Goal: Task Accomplishment & Management: Use online tool/utility

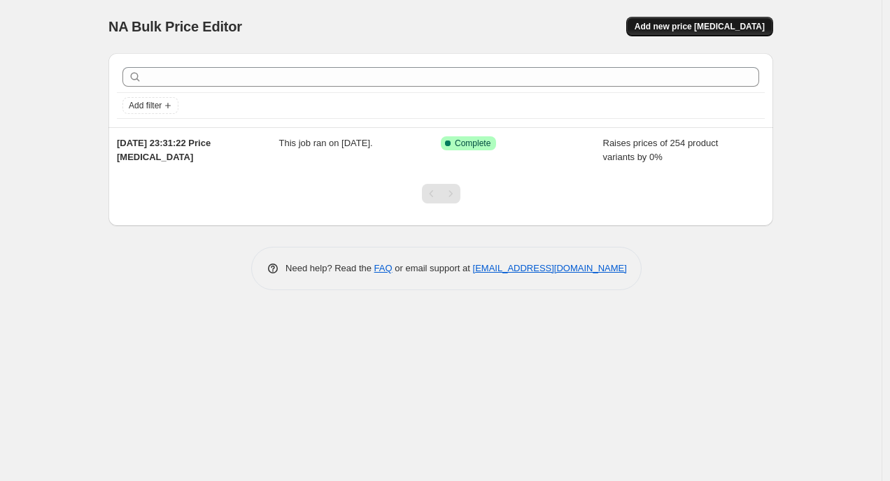
click at [712, 41] on div "NA Bulk Price Editor. This page is ready NA Bulk Price Editor Add new price [ME…" at bounding box center [440, 26] width 665 height 53
click at [712, 30] on span "Add new price [MEDICAL_DATA]" at bounding box center [700, 26] width 130 height 11
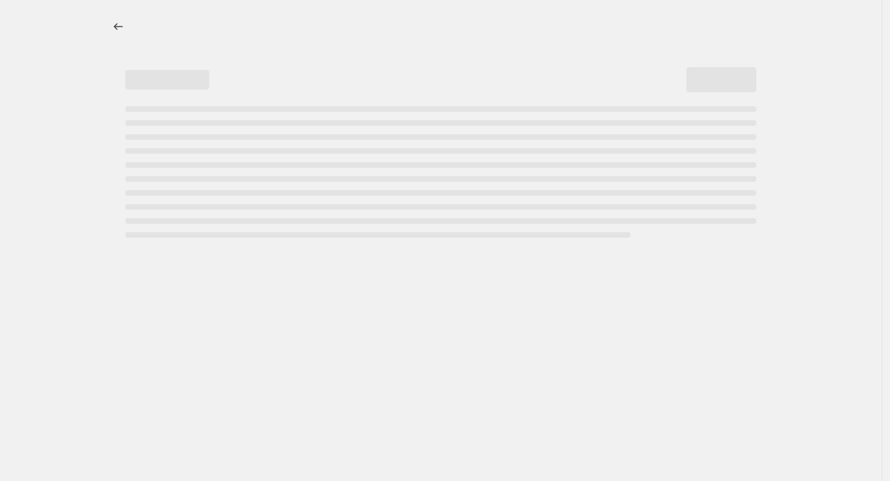
select select "percentage"
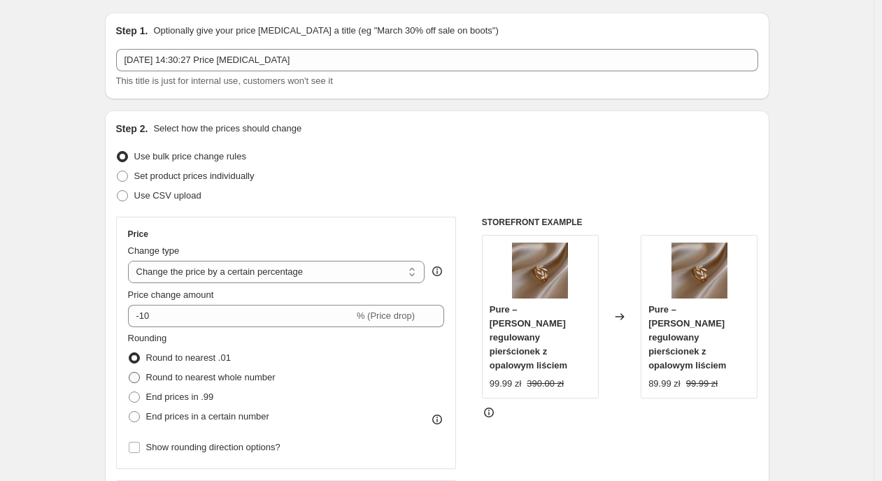
scroll to position [125, 0]
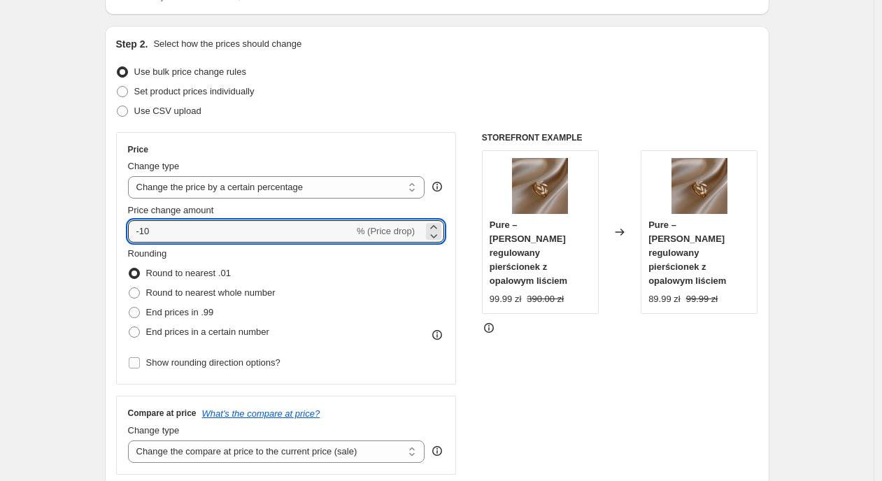
drag, startPoint x: 176, startPoint y: 234, endPoint x: 283, endPoint y: 248, distance: 108.0
type input "0"
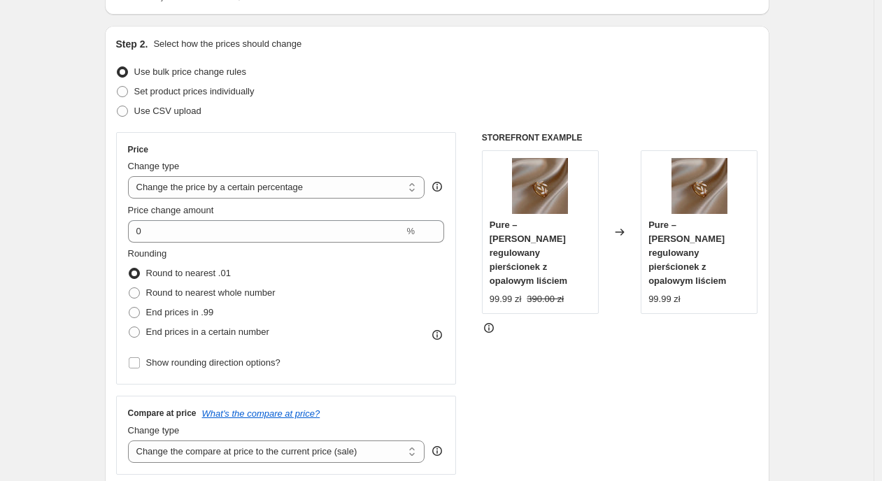
click at [190, 307] on span "End prices in .99" at bounding box center [180, 312] width 68 height 10
click at [129, 307] on input "End prices in .99" at bounding box center [129, 307] width 1 height 1
radio input "true"
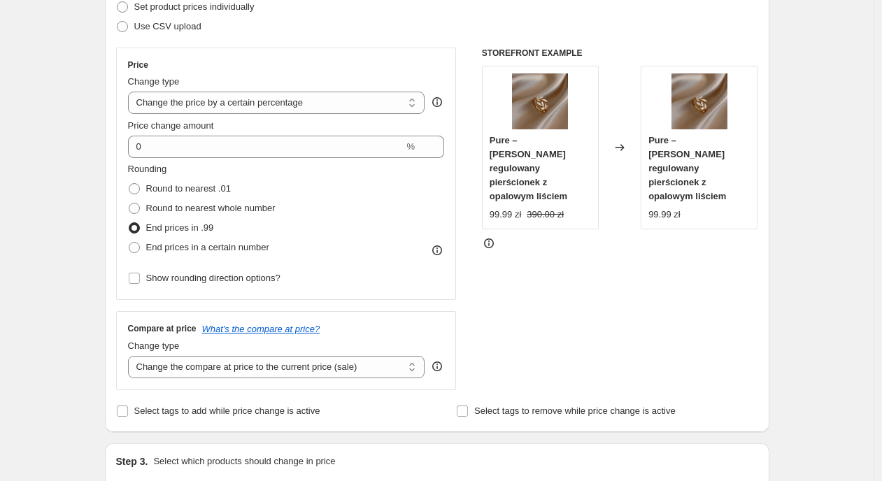
scroll to position [285, 0]
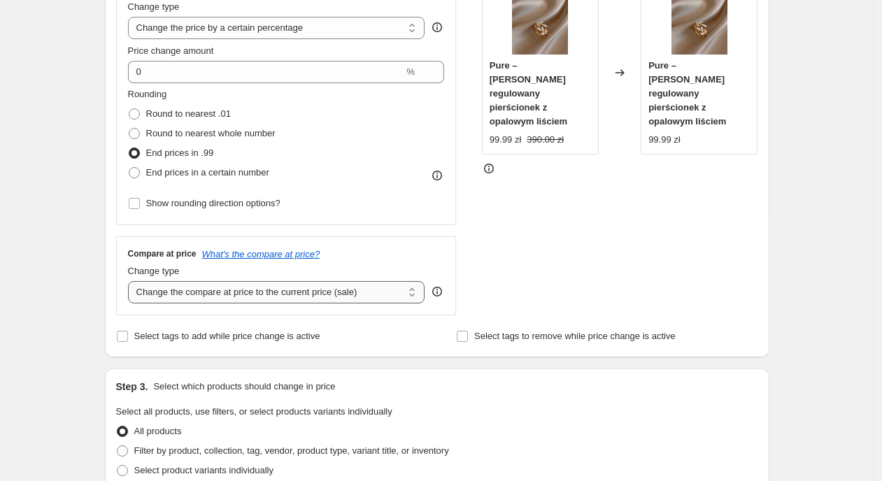
click at [271, 299] on select "Change the compare at price to the current price (sale) Change the compare at p…" at bounding box center [276, 292] width 297 height 22
select select "percentage"
click at [132, 281] on select "Change the compare at price to the current price (sale) Change the compare at p…" at bounding box center [276, 292] width 297 height 22
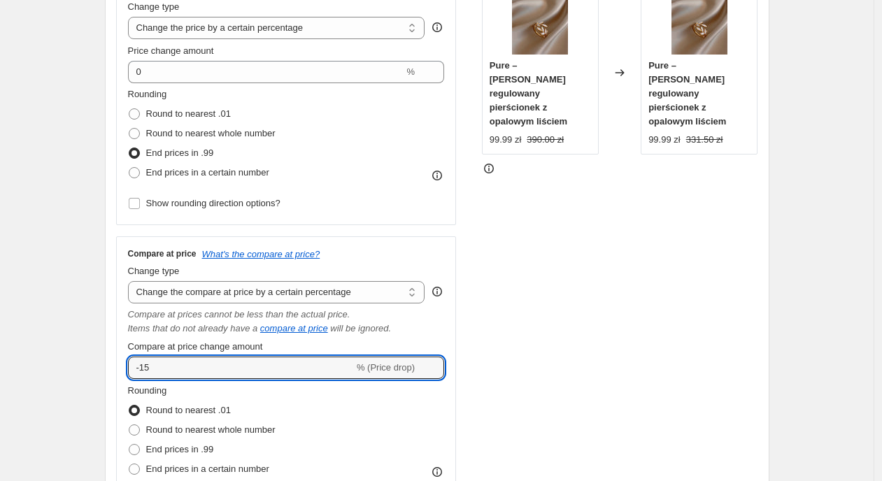
drag, startPoint x: 164, startPoint y: 366, endPoint x: 129, endPoint y: 364, distance: 35.7
click at [122, 363] on div "Compare at price What's the compare at price? Change type Change the compare at…" at bounding box center [286, 379] width 341 height 285
type input "0"
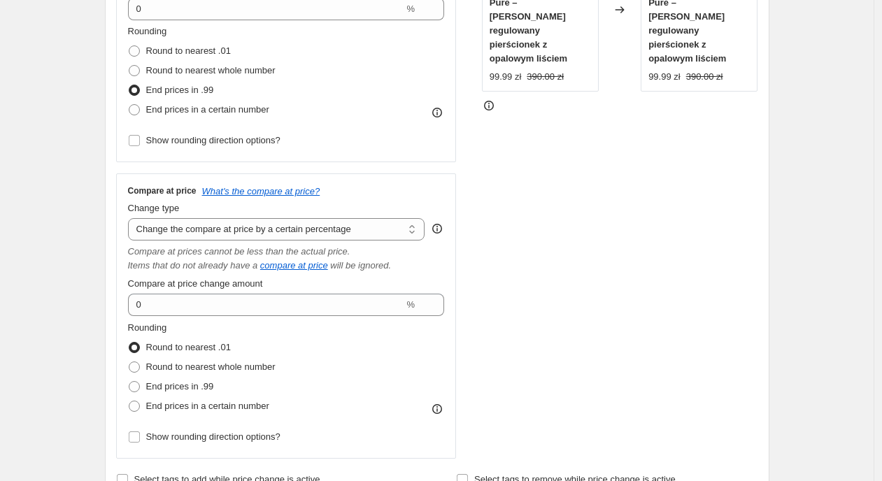
scroll to position [415, 0]
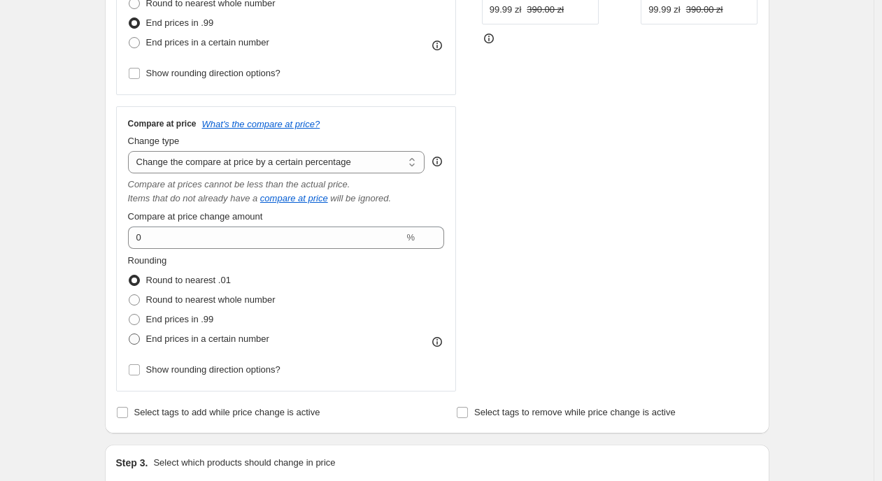
click at [167, 335] on span "End prices in a certain number" at bounding box center [207, 339] width 123 height 10
click at [129, 334] on input "End prices in a certain number" at bounding box center [129, 334] width 1 height 1
radio input "true"
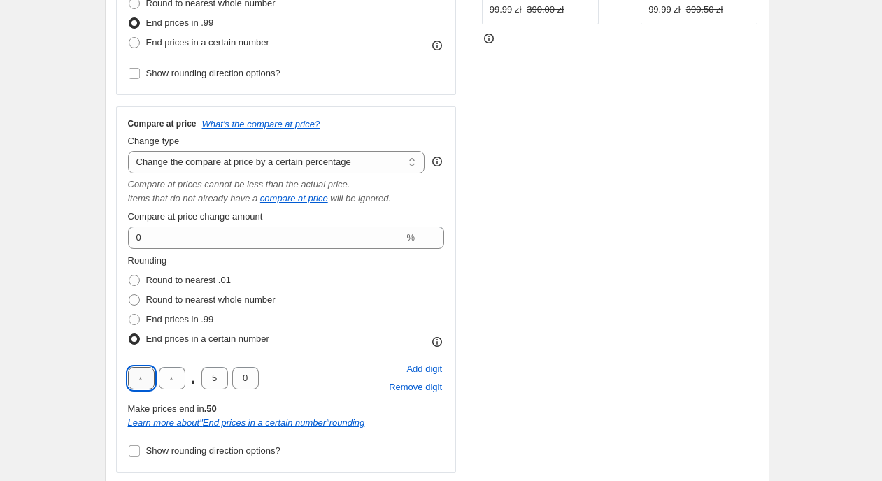
click at [135, 382] on input "text" at bounding box center [141, 378] width 27 height 22
type input "0"
click at [178, 383] on input "text" at bounding box center [172, 378] width 27 height 22
type input "0"
click at [218, 381] on input "5" at bounding box center [215, 378] width 27 height 22
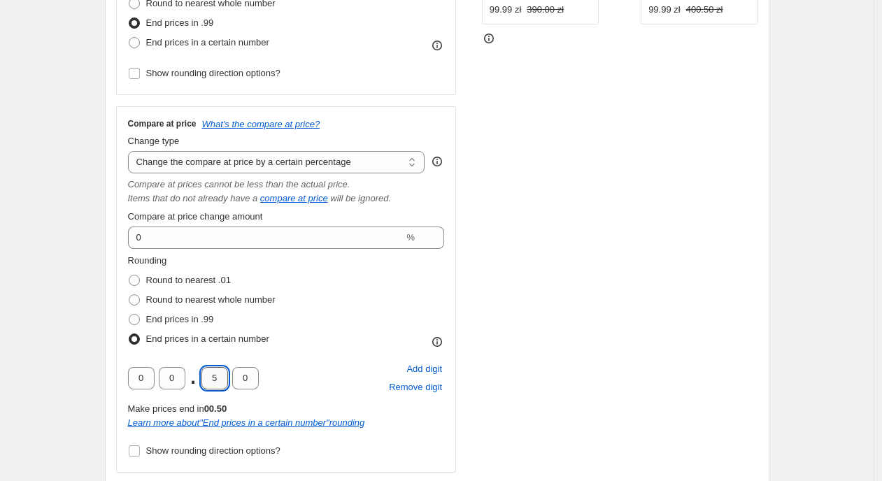
click at [218, 381] on input "5" at bounding box center [215, 378] width 27 height 22
type input "0"
click at [101, 315] on div "Step 1. Optionally give your price [MEDICAL_DATA] a title (eg "March 30% off sa…" at bounding box center [432, 409] width 676 height 1564
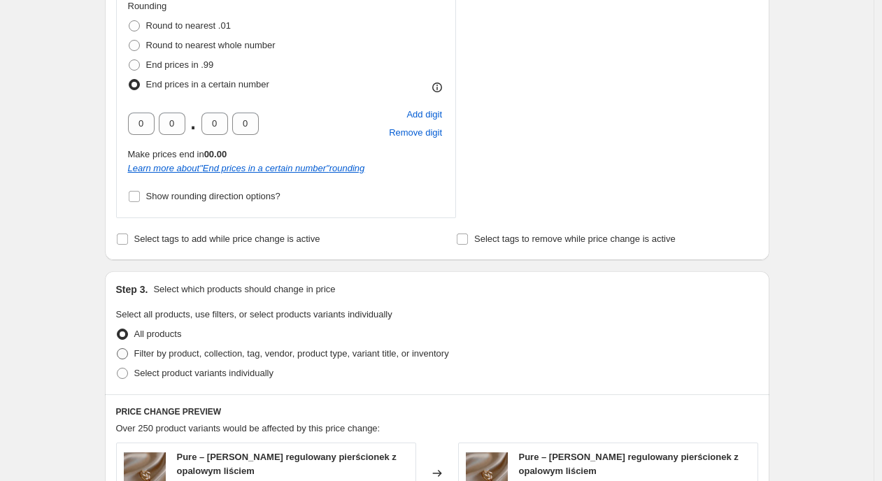
click at [184, 351] on span "Filter by product, collection, tag, vendor, product type, variant title, or inv…" at bounding box center [291, 353] width 315 height 10
click at [118, 349] on input "Filter by product, collection, tag, vendor, product type, variant title, or inv…" at bounding box center [117, 348] width 1 height 1
radio input "true"
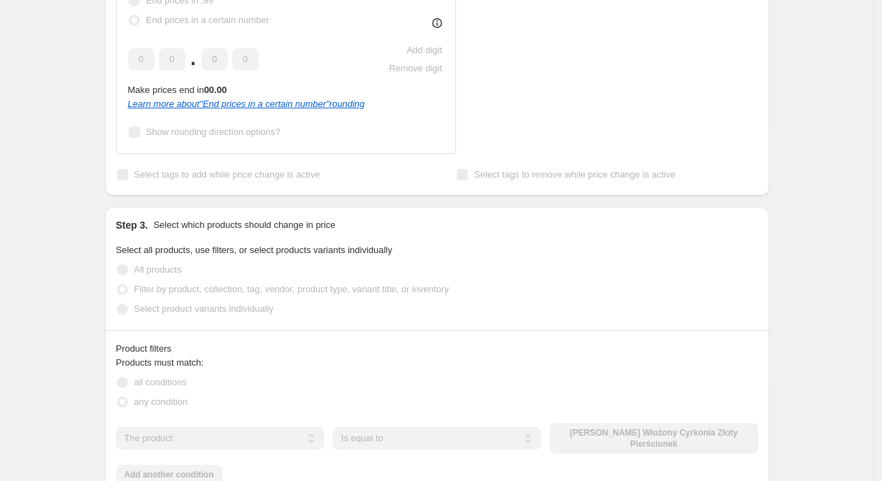
scroll to position [826, 0]
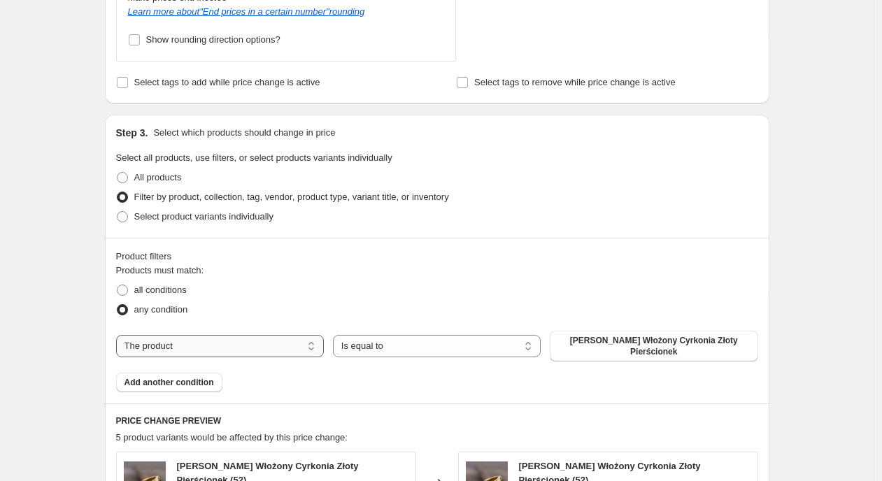
click at [221, 346] on select "The product The product's collection The product's tag The product's vendor The…" at bounding box center [220, 346] width 208 height 22
select select "collection"
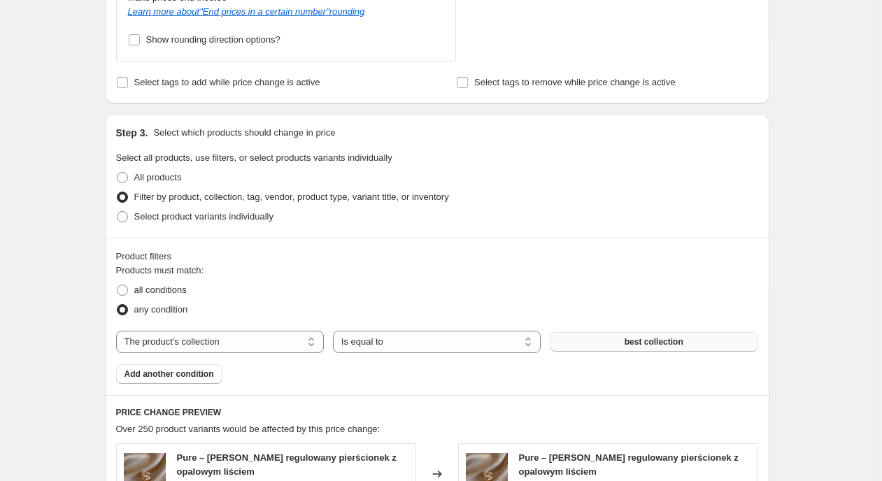
click at [598, 340] on button "best collection" at bounding box center [654, 342] width 208 height 20
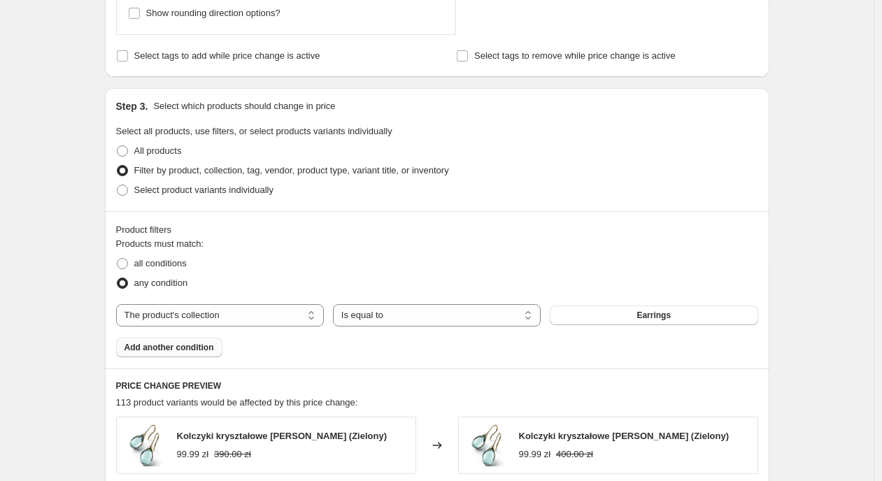
click at [206, 344] on span "Add another condition" at bounding box center [170, 347] width 90 height 11
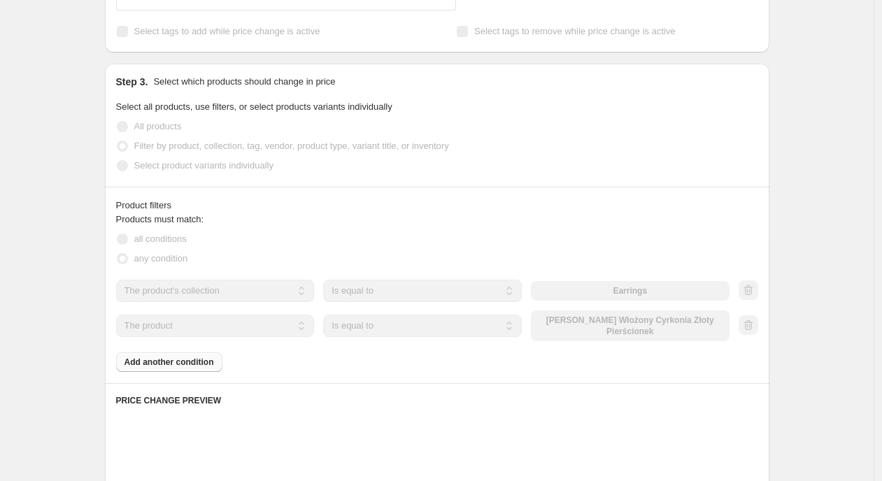
scroll to position [878, 0]
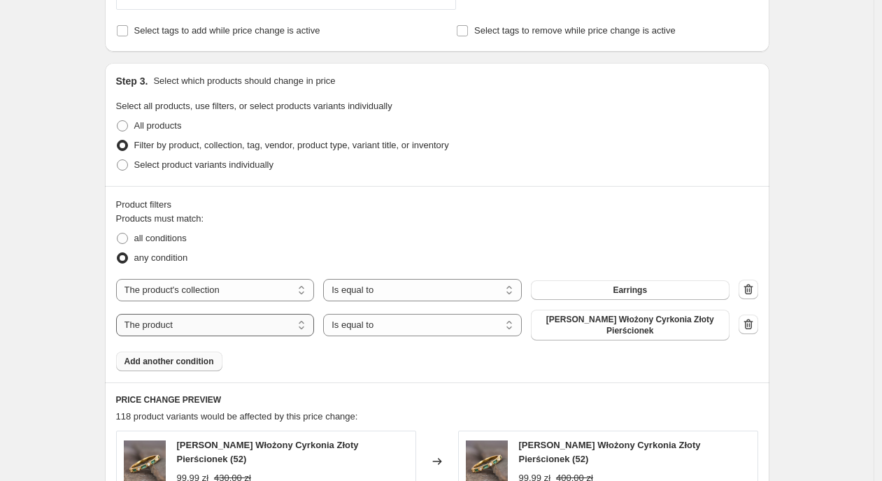
click at [237, 330] on select "The product The product's collection The product's tag The product's vendor The…" at bounding box center [215, 325] width 199 height 22
select select "collection"
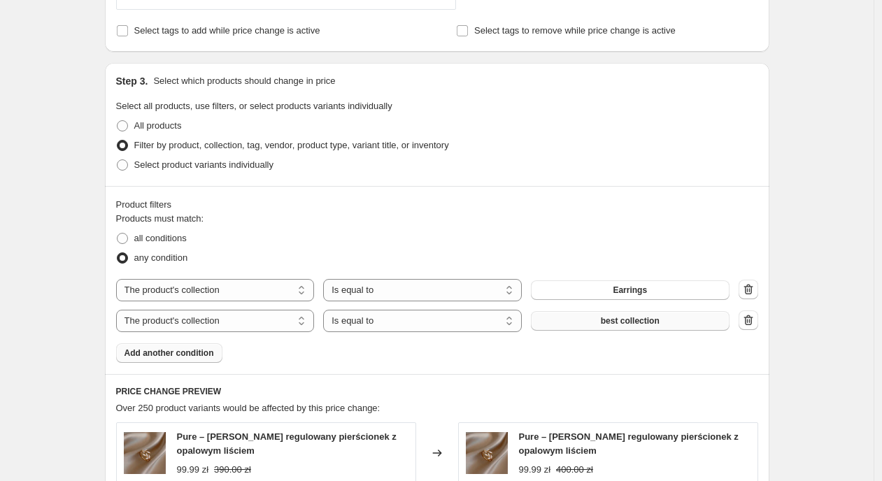
click at [644, 325] on span "best collection" at bounding box center [630, 321] width 59 height 11
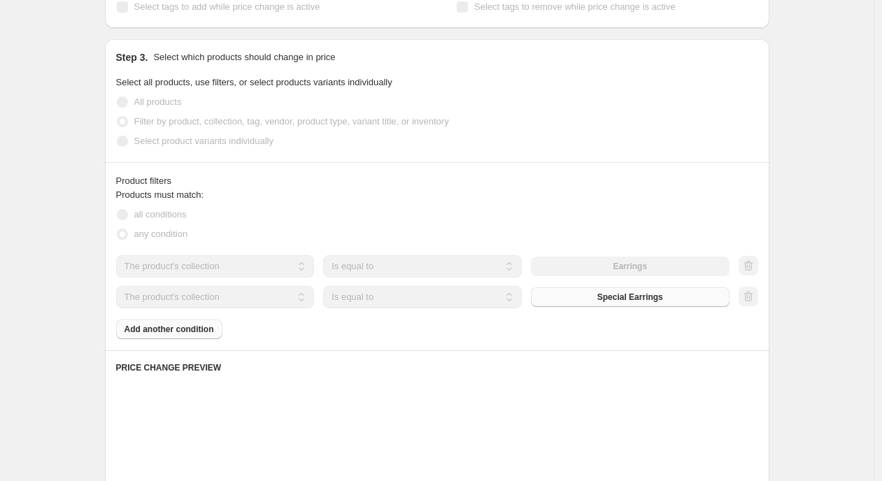
scroll to position [905, 0]
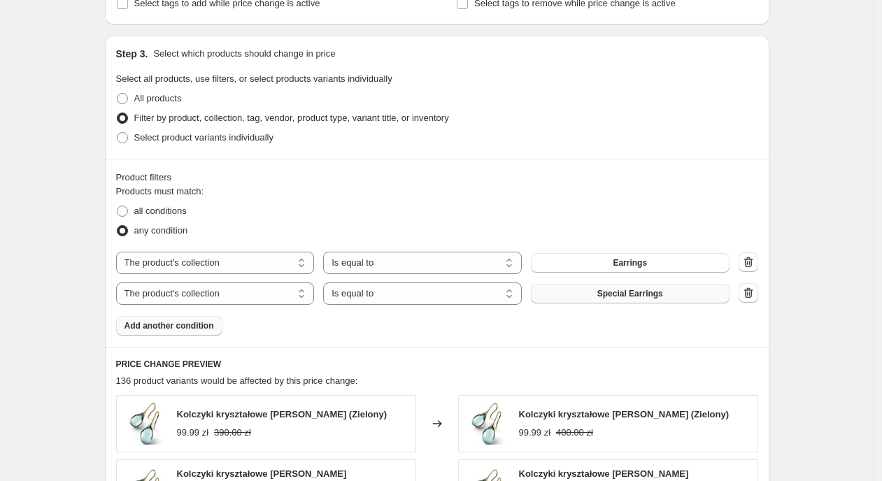
click at [164, 327] on span "Add another condition" at bounding box center [170, 325] width 90 height 11
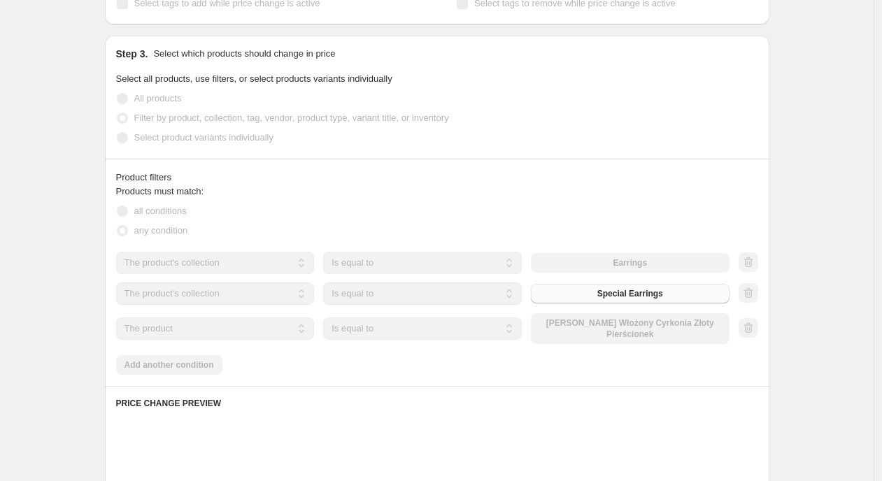
click at [203, 327] on select "The product The product's collection The product's tag The product's vendor The…" at bounding box center [215, 329] width 199 height 22
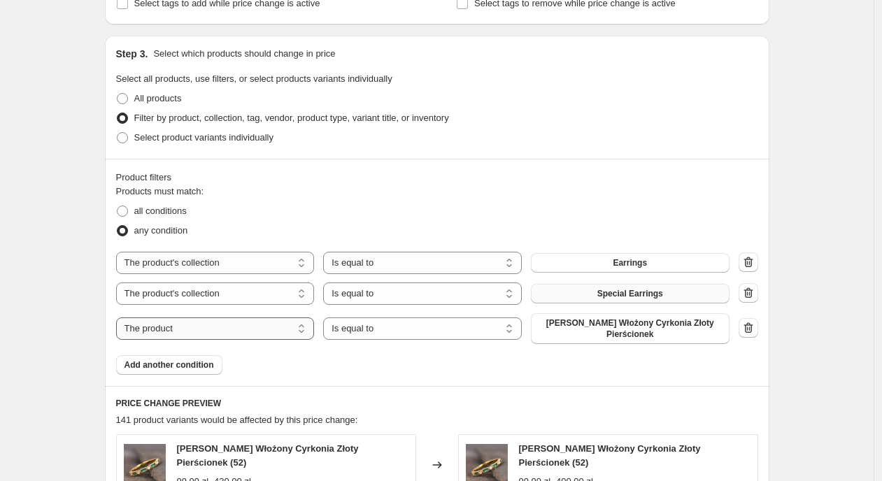
select select "collection"
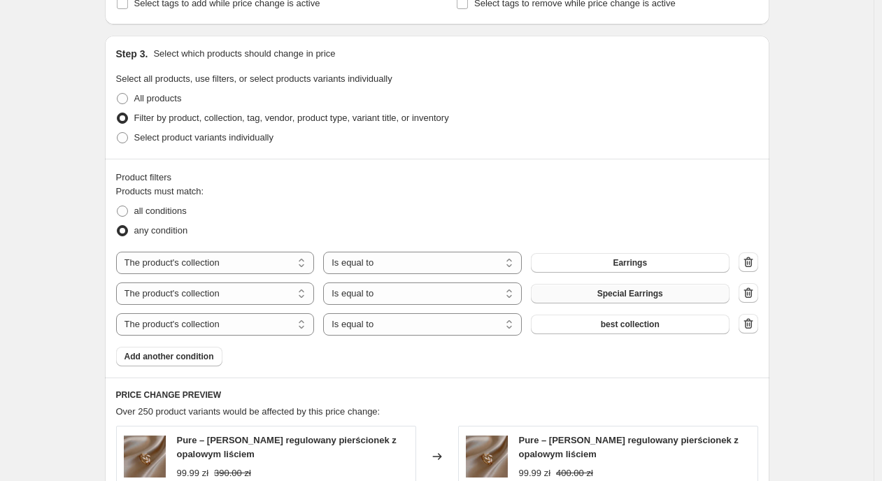
click at [634, 326] on span "best collection" at bounding box center [630, 324] width 59 height 11
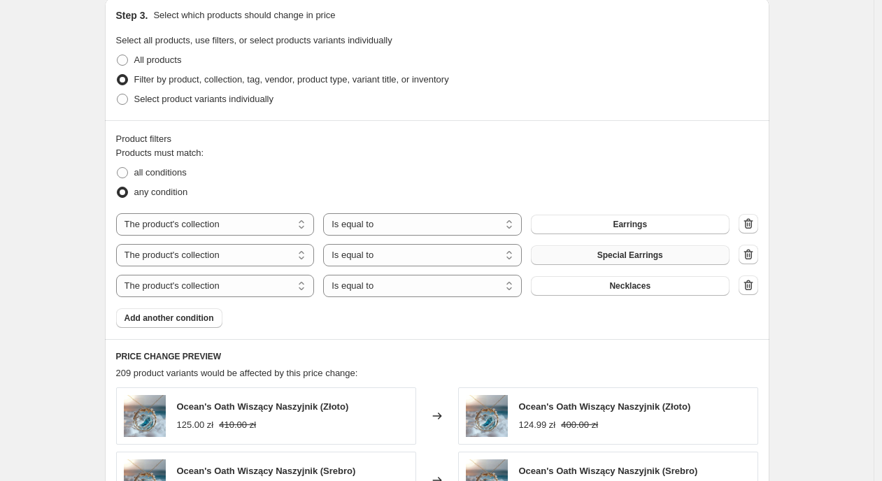
scroll to position [992, 0]
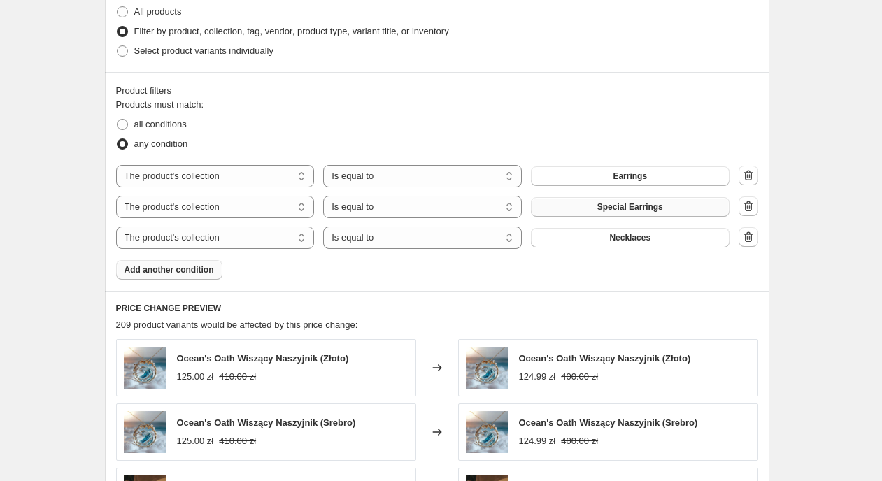
click at [185, 274] on span "Add another condition" at bounding box center [170, 269] width 90 height 11
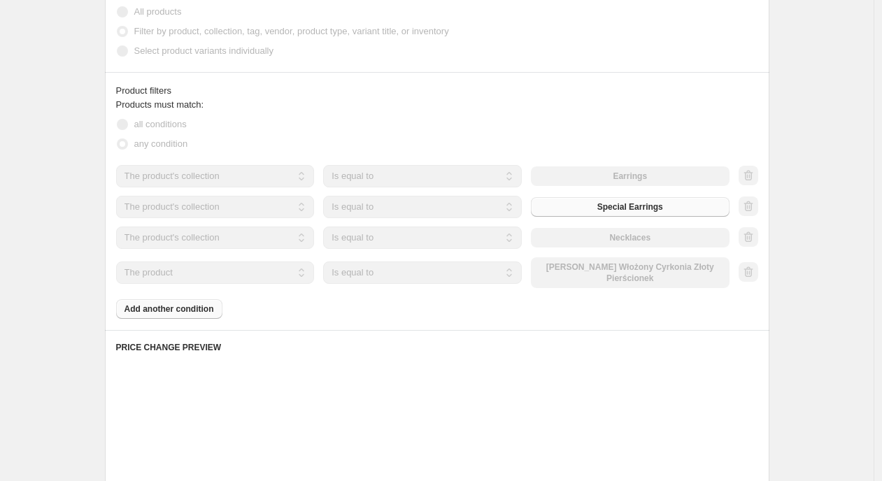
click at [200, 273] on select "The product The product's collection The product's tag The product's vendor The…" at bounding box center [215, 273] width 199 height 22
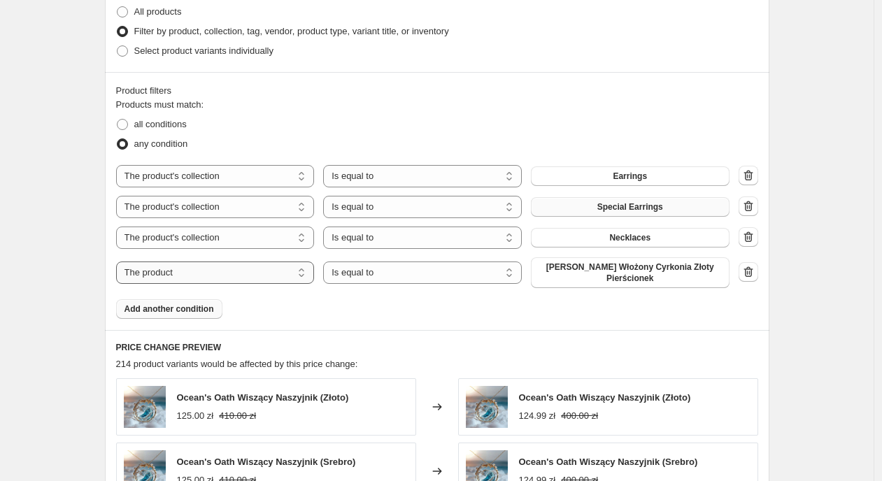
select select "collection"
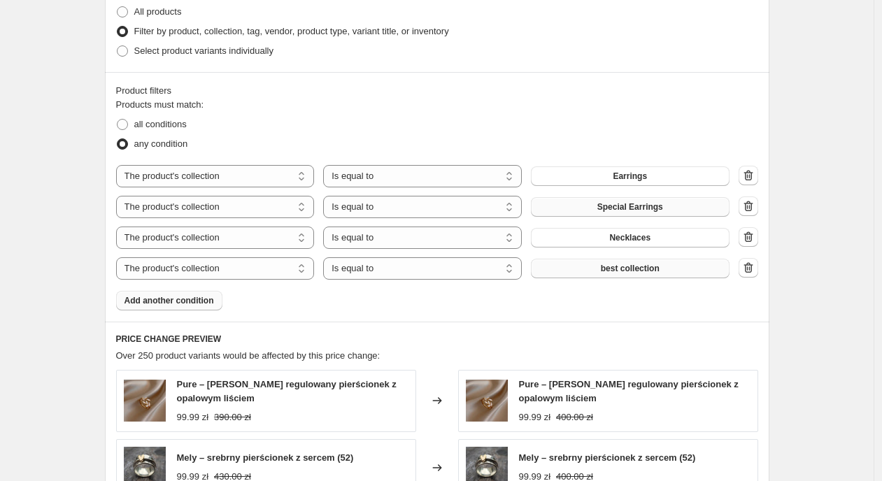
click at [641, 273] on span "best collection" at bounding box center [630, 268] width 59 height 11
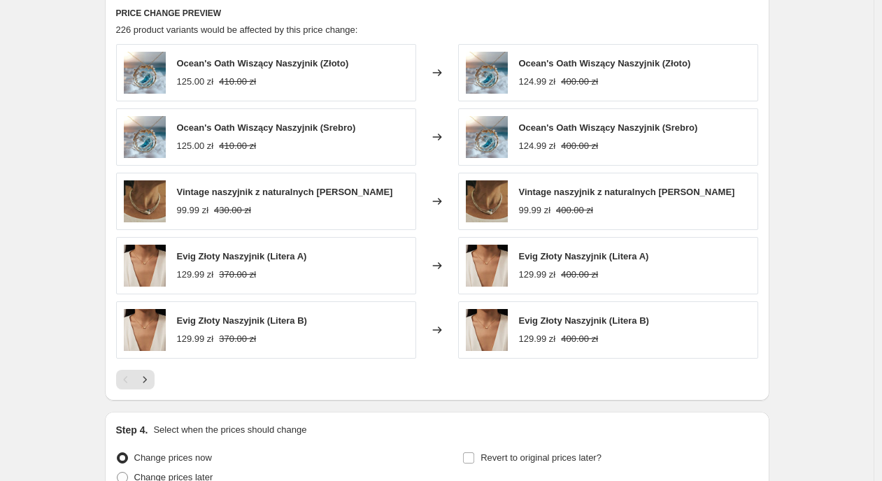
scroll to position [1446, 0]
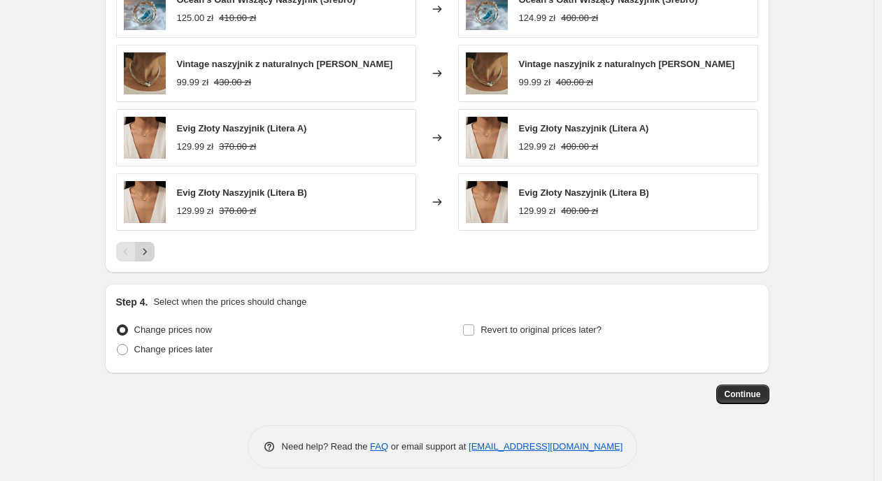
click at [148, 243] on button "Next" at bounding box center [145, 252] width 20 height 20
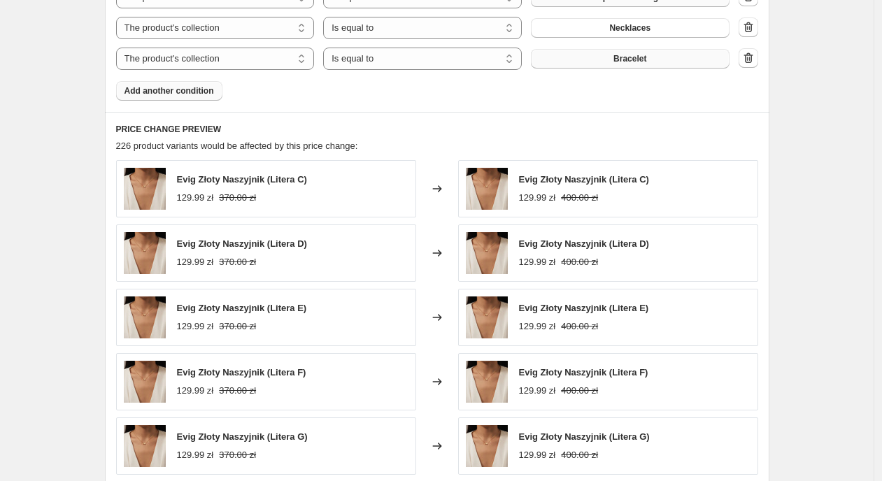
scroll to position [1455, 0]
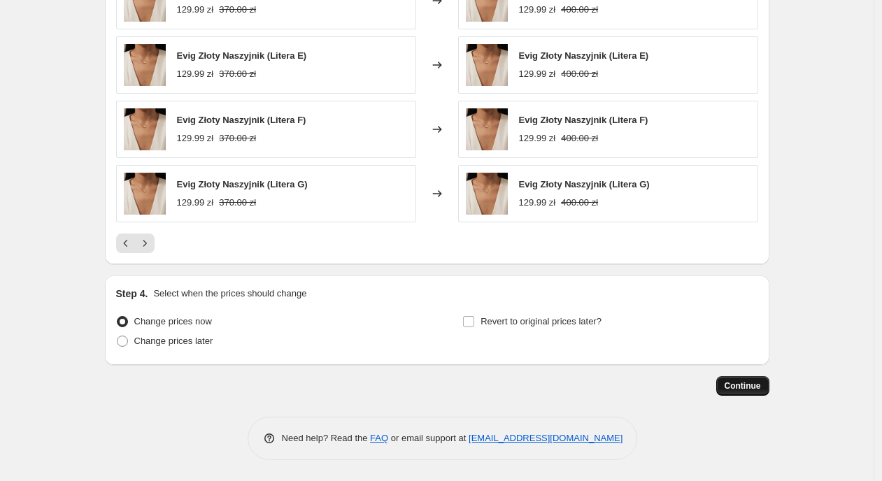
click at [756, 387] on span "Continue" at bounding box center [743, 386] width 36 height 11
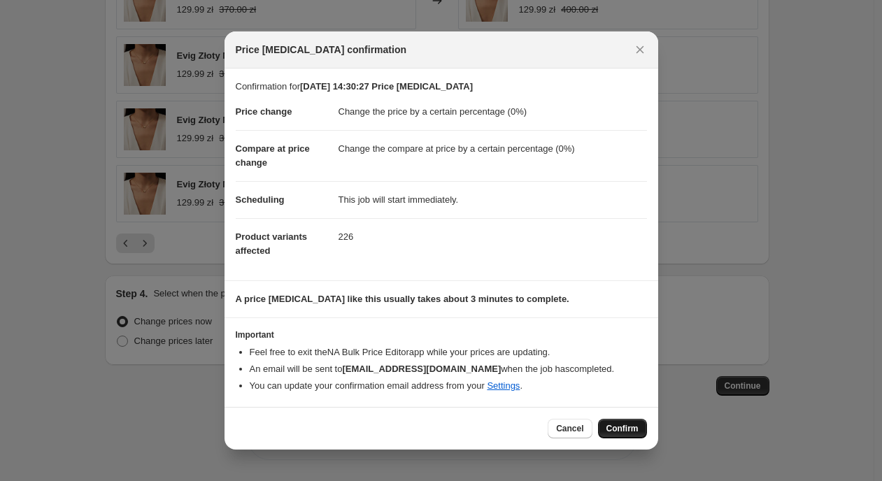
click at [633, 420] on button "Confirm" at bounding box center [622, 429] width 49 height 20
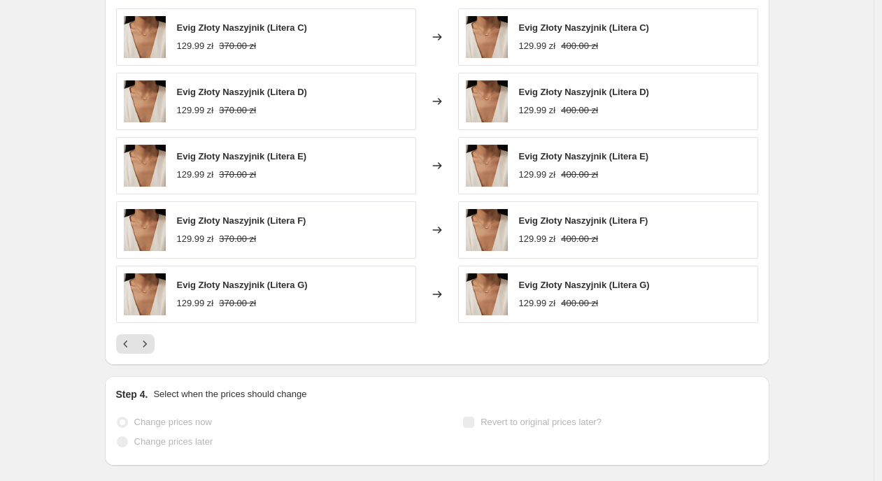
scroll to position [1491, 0]
